Goal: Information Seeking & Learning: Learn about a topic

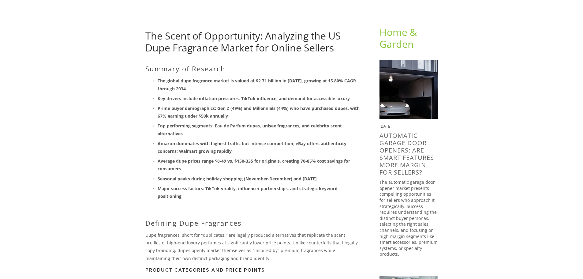
scroll to position [61, 0]
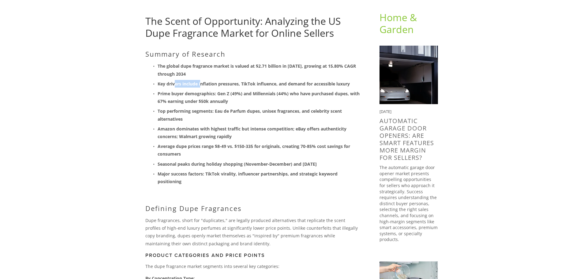
drag, startPoint x: 175, startPoint y: 80, endPoint x: 220, endPoint y: 80, distance: 45.0
click at [219, 80] on p "Key drivers include inflation pressures, TikTok influence, and demand for acces…" at bounding box center [259, 84] width 202 height 8
click at [238, 88] on ul "The global dupe fragrance market is valued at $2.71 billion in 2024, growing at…" at bounding box center [252, 123] width 214 height 123
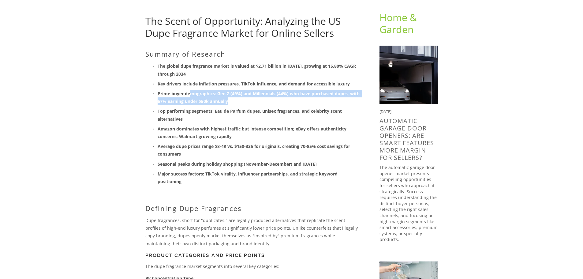
drag, startPoint x: 242, startPoint y: 102, endPoint x: 205, endPoint y: 79, distance: 44.6
click at [172, 81] on ul "The global dupe fragrance market is valued at $2.71 billion in 2024, growing at…" at bounding box center [252, 123] width 214 height 123
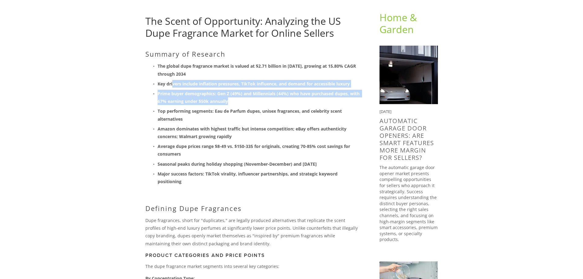
click at [274, 102] on p "Prime buyer demographics: Gen Z (49%) and Millennials (44%) who have purchased …" at bounding box center [259, 97] width 202 height 15
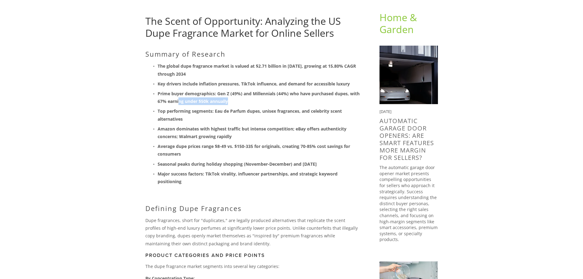
drag, startPoint x: 254, startPoint y: 98, endPoint x: 179, endPoint y: 95, distance: 75.0
click at [179, 95] on p "Prime buyer demographics: Gen Z (49%) and Millennials (44%) who have purchased …" at bounding box center [259, 97] width 202 height 15
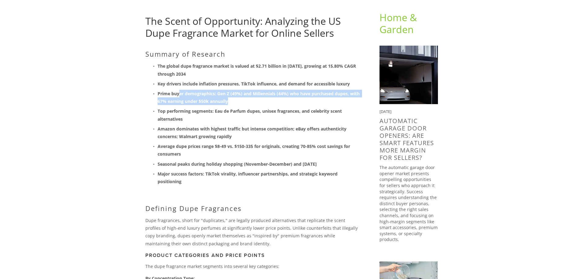
click at [316, 99] on p "Prime buyer demographics: Gen Z (49%) and Millennials (44%) who have purchased …" at bounding box center [259, 97] width 202 height 15
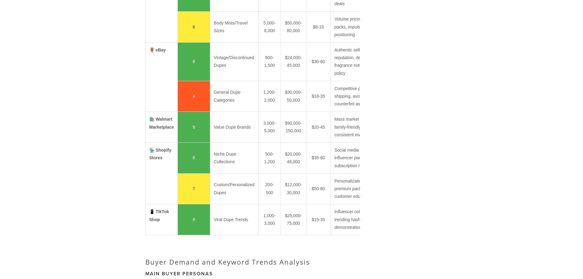
scroll to position [826, 0]
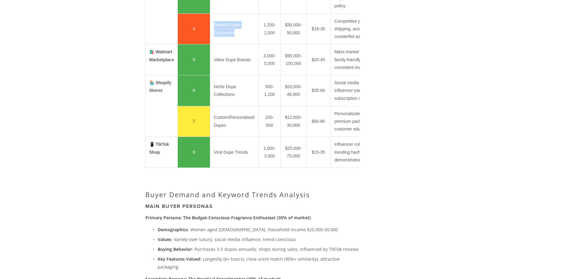
drag, startPoint x: 204, startPoint y: 101, endPoint x: 300, endPoint y: 101, distance: 96.4
click at [290, 44] on tr "4 General Dupe Categories 1,200-2,000 $30,000-50,000 $18-35 Competitive pricing…" at bounding box center [265, 28] width 241 height 31
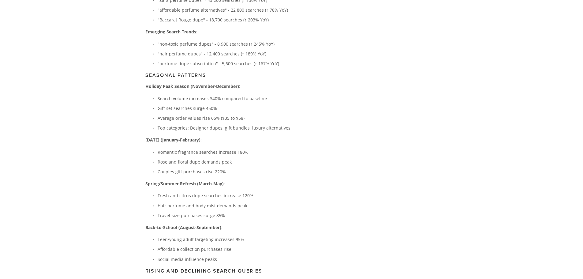
scroll to position [1315, 0]
